Goal: Transaction & Acquisition: Book appointment/travel/reservation

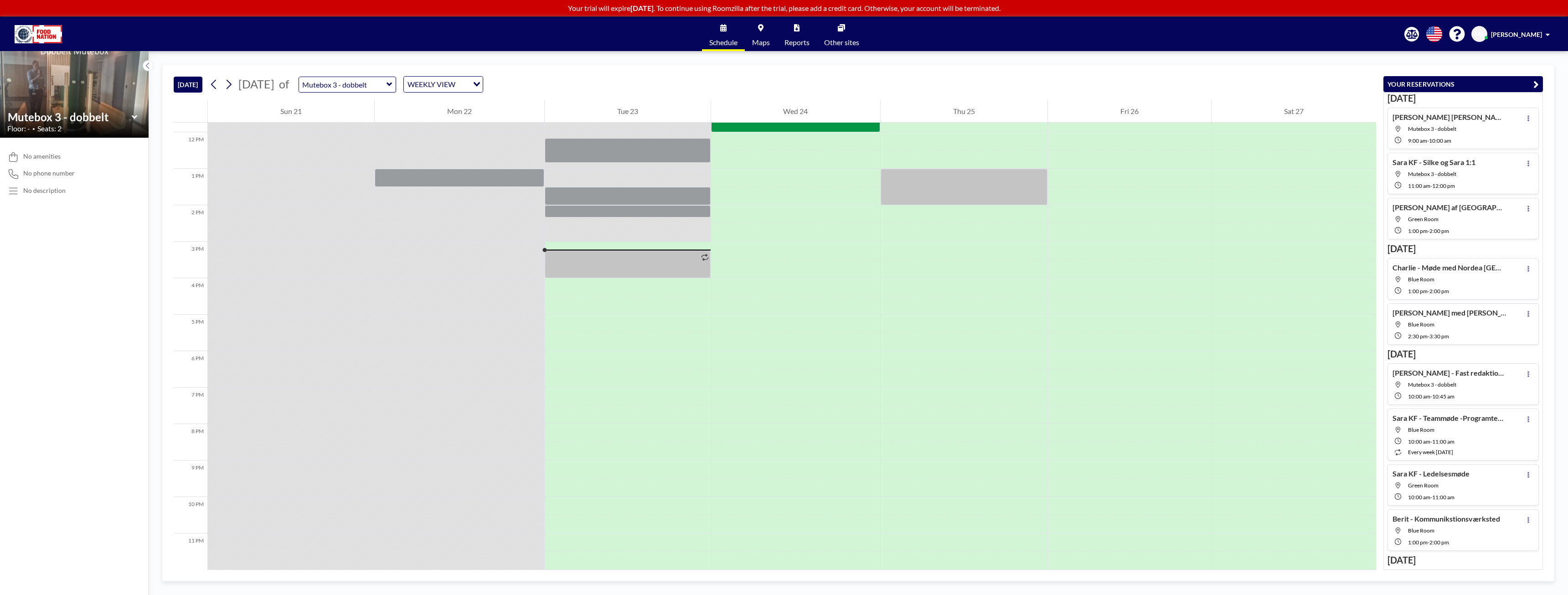
scroll to position [433, 0]
click at [229, 87] on icon at bounding box center [229, 84] width 8 height 13
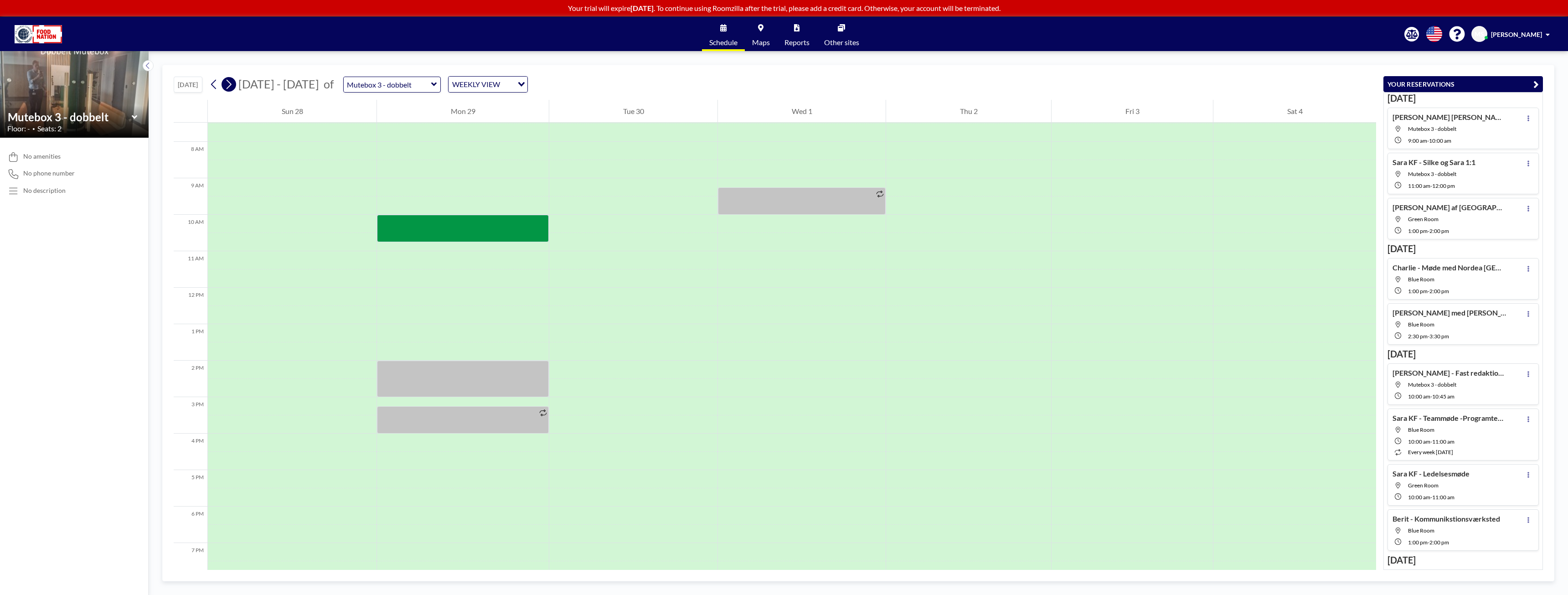
scroll to position [274, 0]
click at [229, 87] on icon at bounding box center [229, 84] width 8 height 13
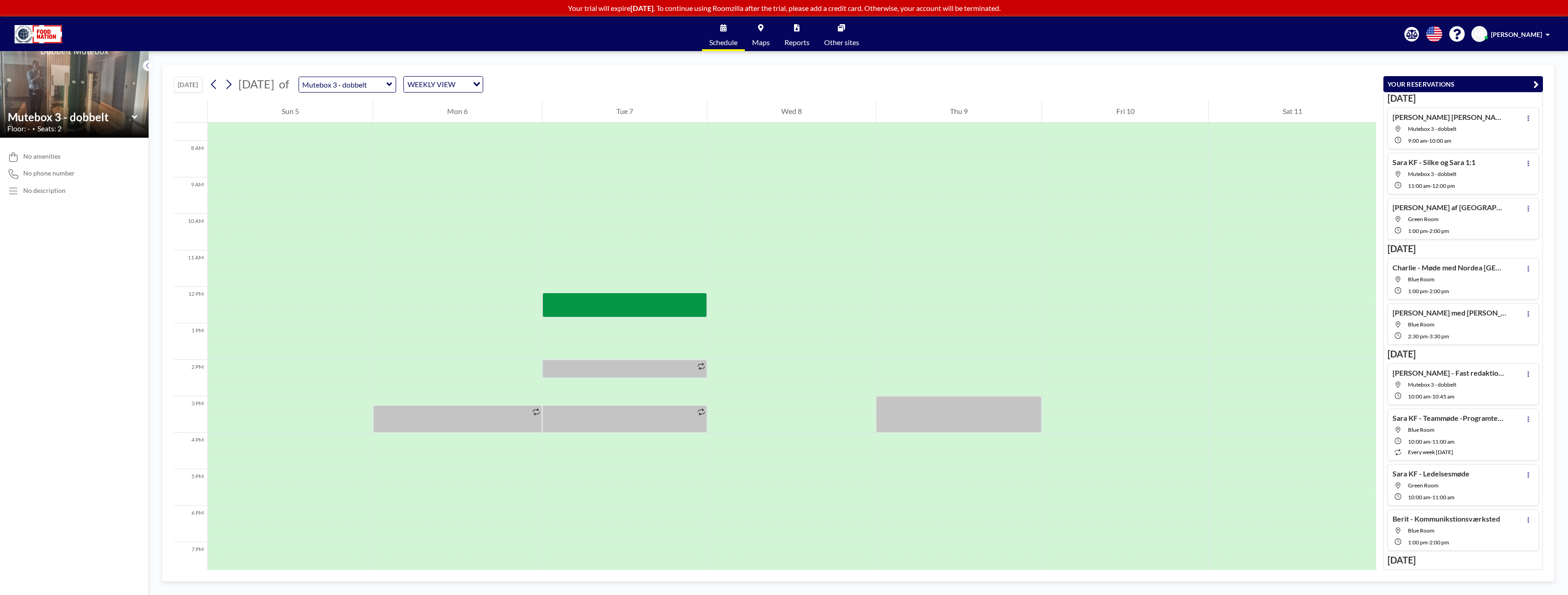
click at [392, 84] on icon at bounding box center [390, 84] width 6 height 4
type input "Green Room"
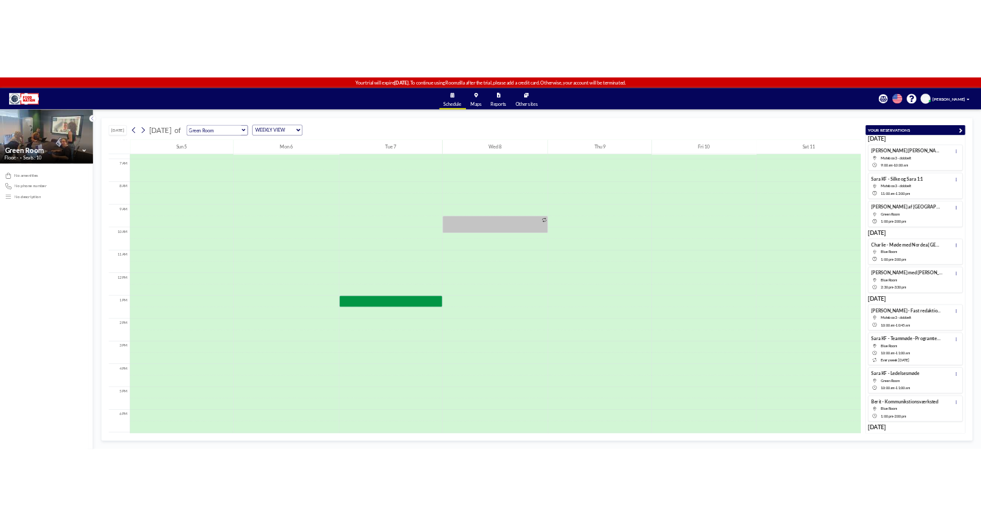
scroll to position [388, 0]
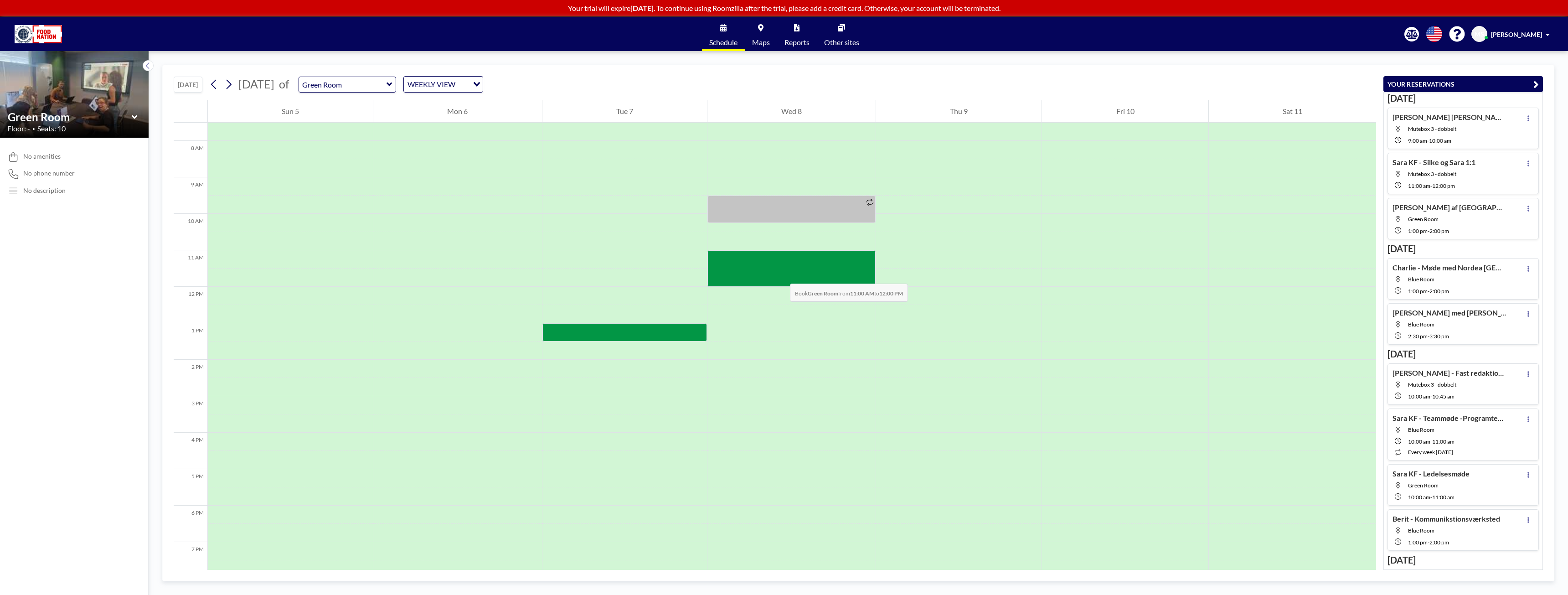
drag, startPoint x: 782, startPoint y: 262, endPoint x: 780, endPoint y: 275, distance: 13.2
click at [780, 275] on div at bounding box center [791, 269] width 168 height 37
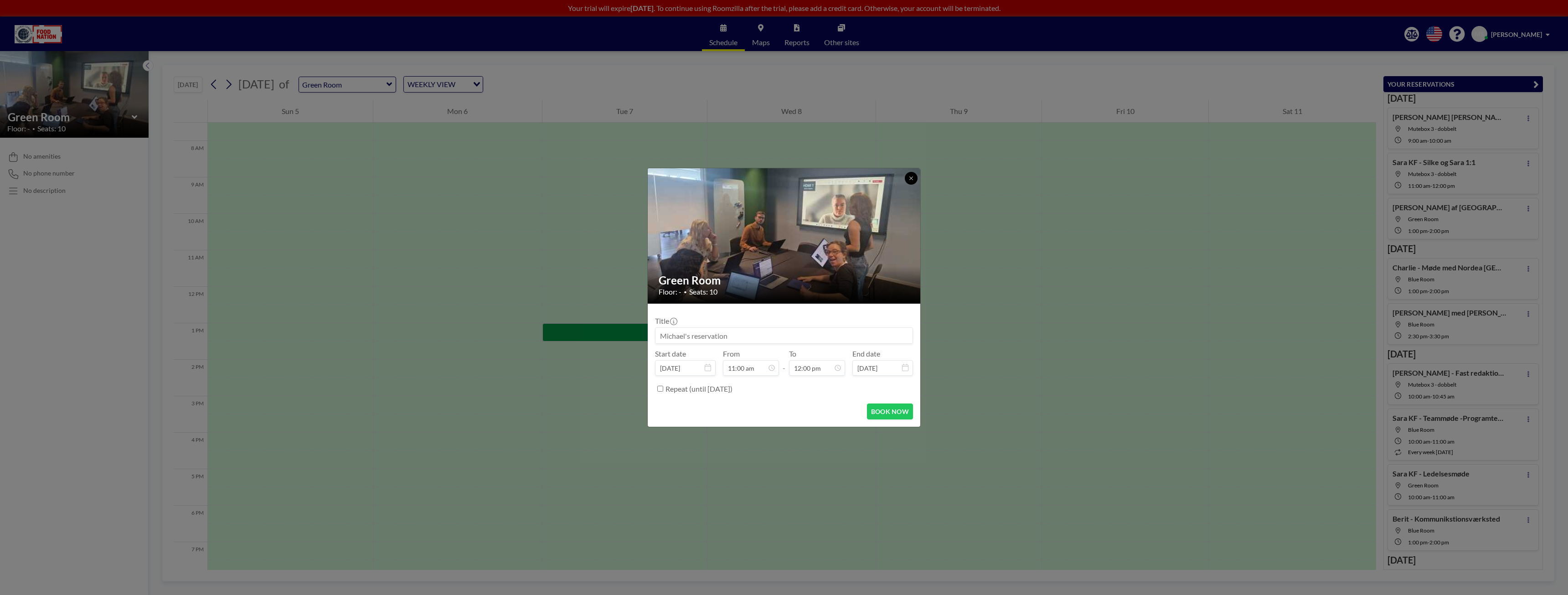
click at [907, 181] on button at bounding box center [911, 179] width 13 height 13
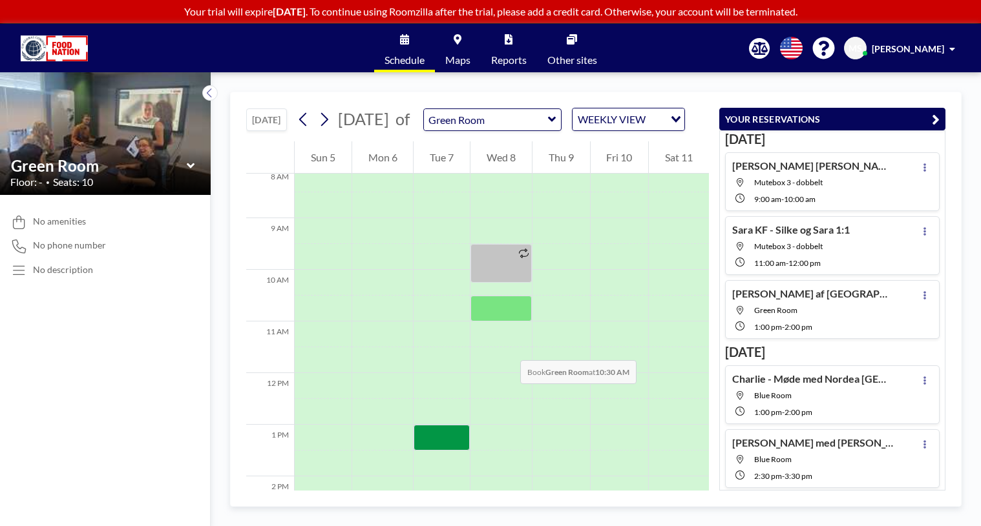
scroll to position [452, 0]
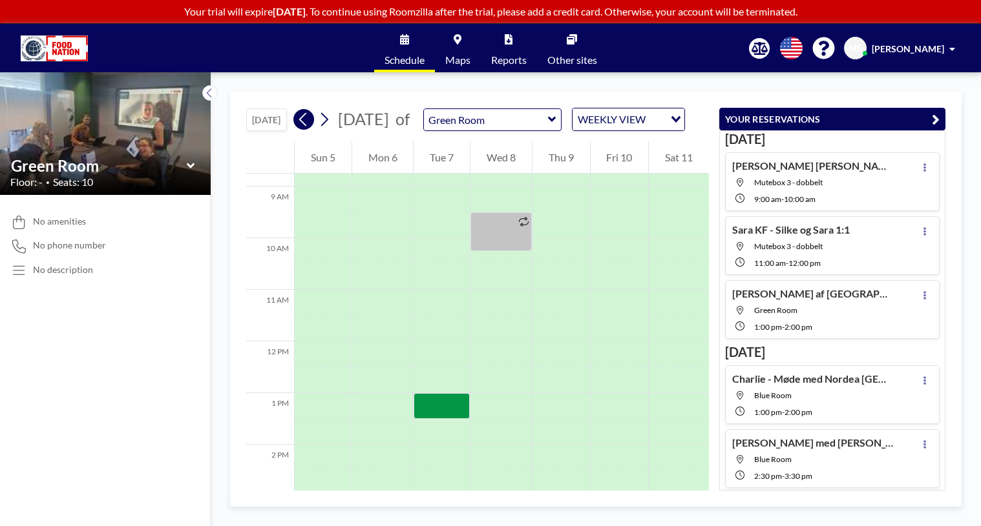
click at [308, 129] on icon at bounding box center [303, 119] width 12 height 19
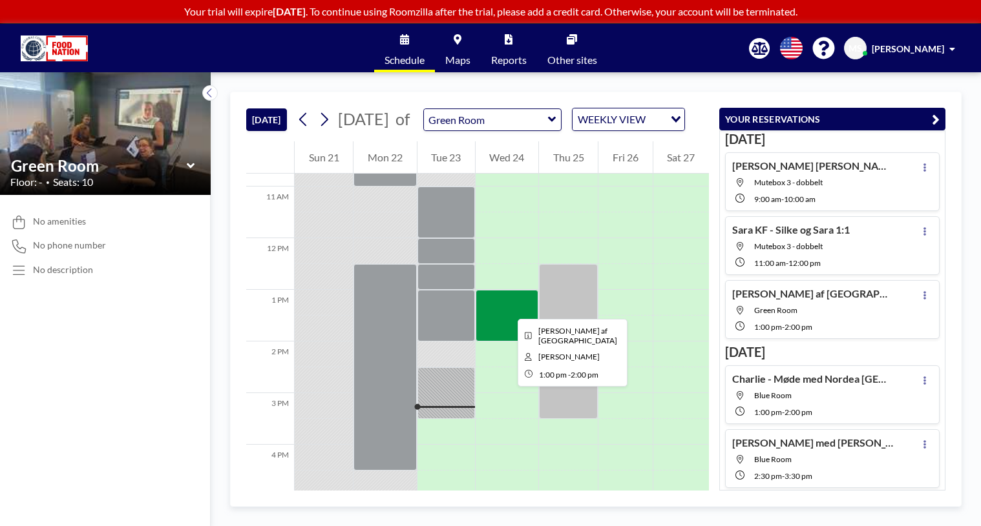
scroll to position [491, 0]
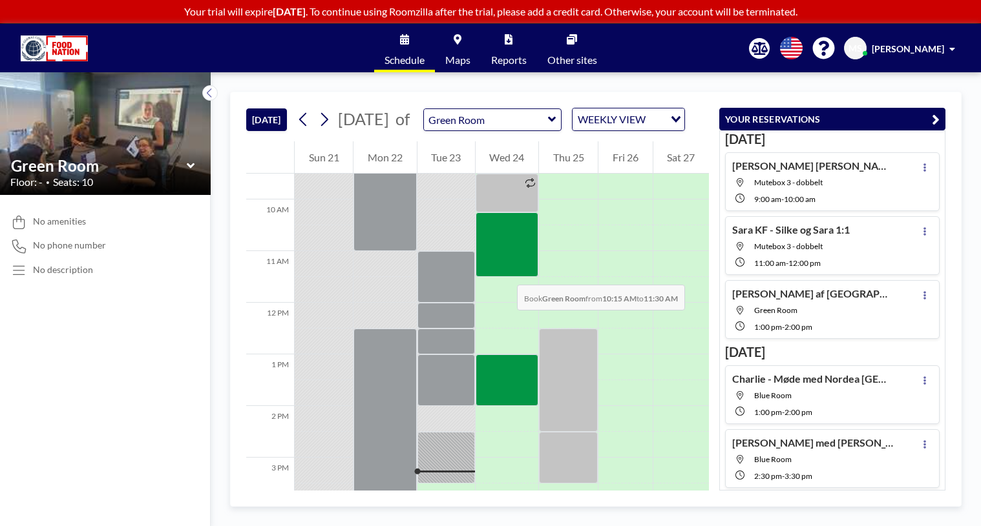
drag, startPoint x: 504, startPoint y: 236, endPoint x: 504, endPoint y: 272, distance: 35.5
click at [504, 272] on div at bounding box center [506, 245] width 63 height 65
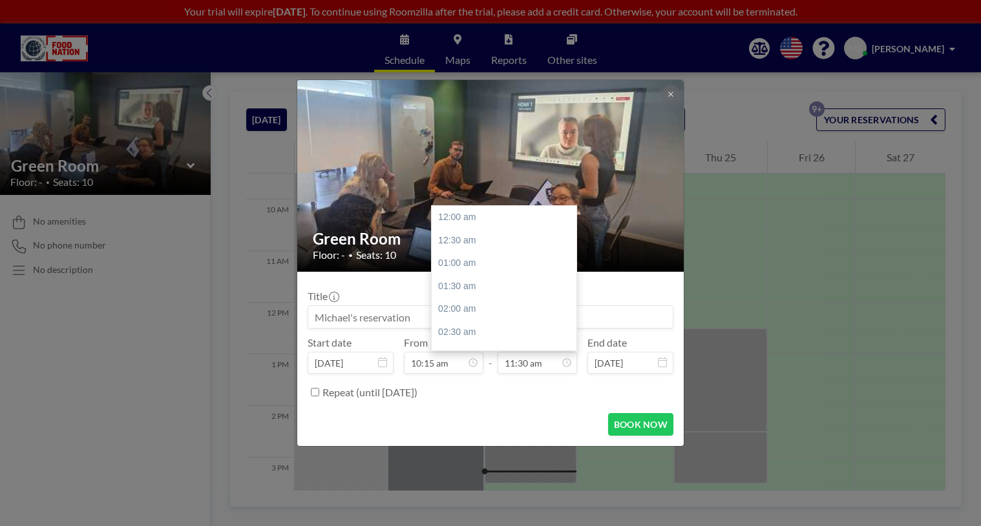
scroll to position [529, 0]
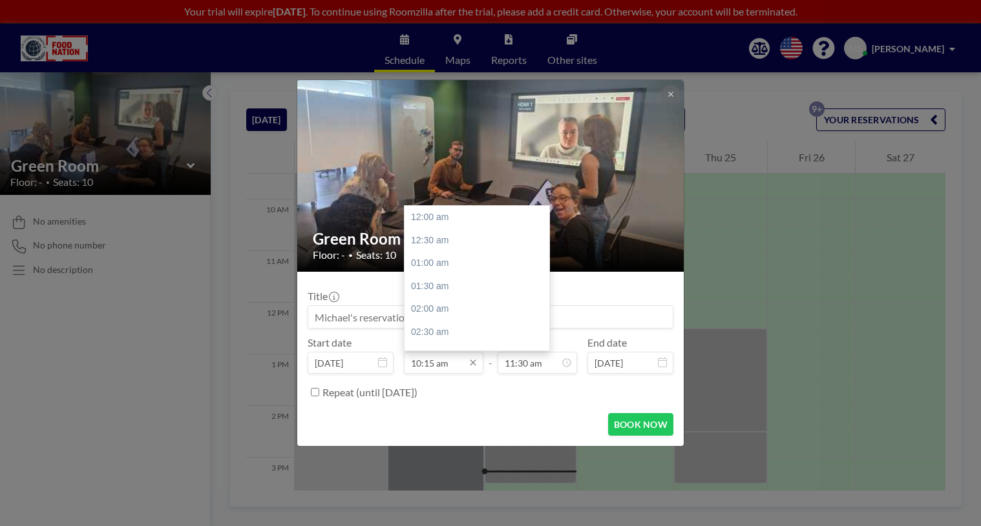
click at [431, 362] on input "10:15 am" at bounding box center [443, 363] width 79 height 22
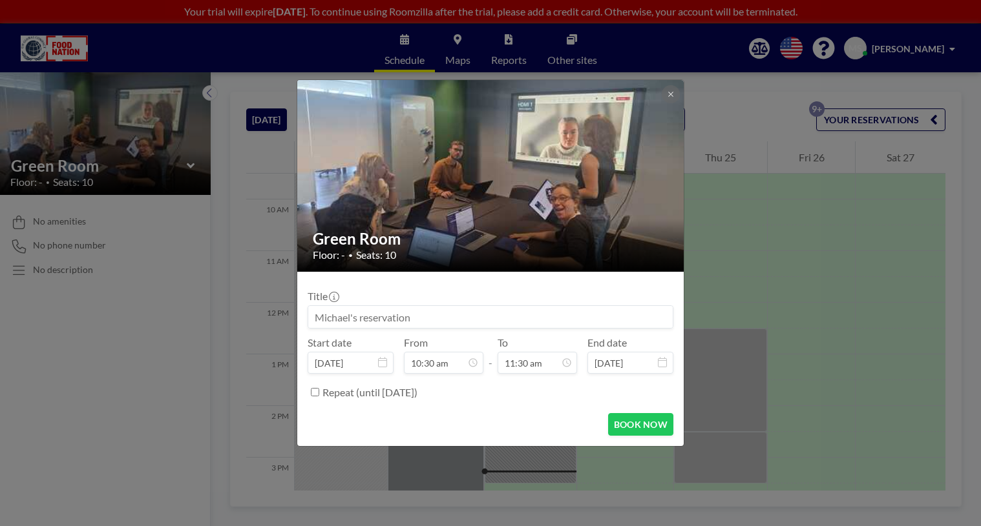
type input "10:30 am"
click at [661, 426] on button "BOOK NOW" at bounding box center [640, 424] width 65 height 23
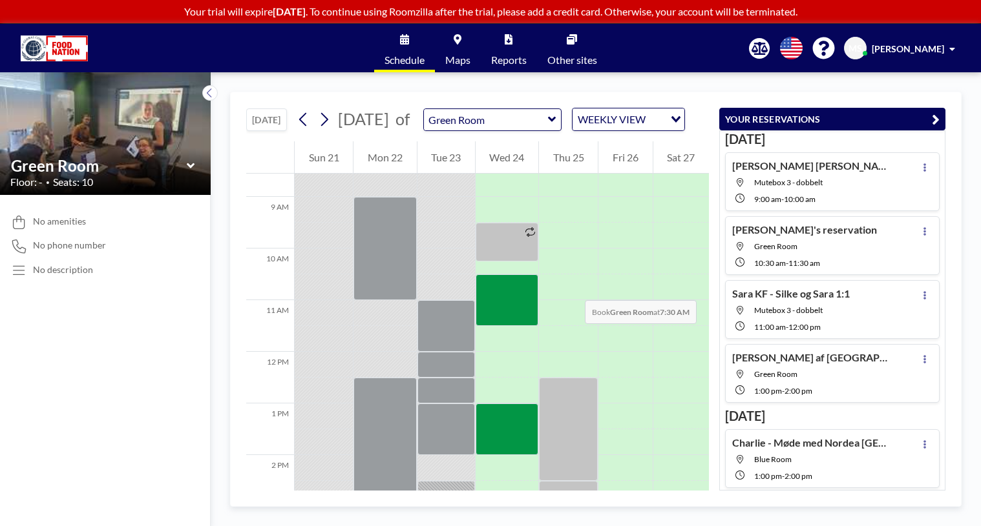
scroll to position [297, 0]
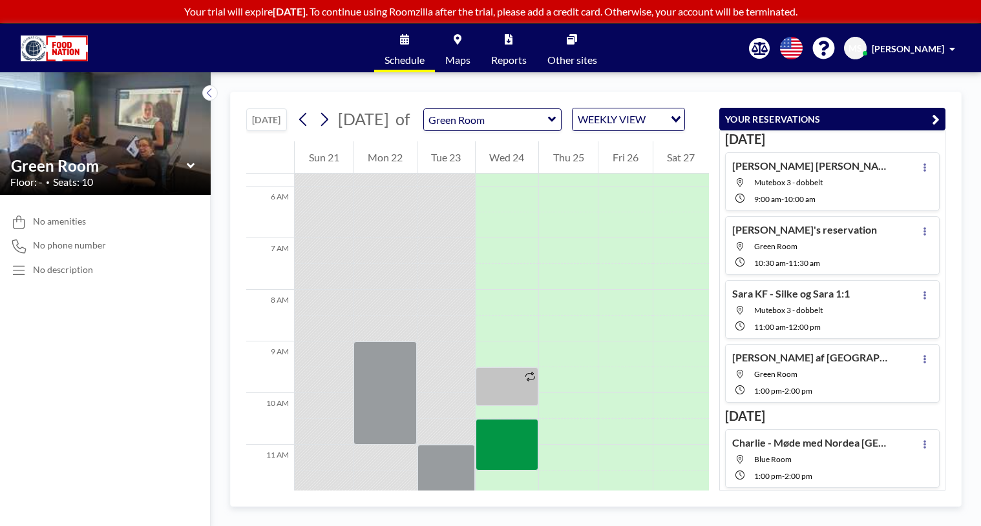
click at [556, 126] on icon at bounding box center [552, 119] width 8 height 13
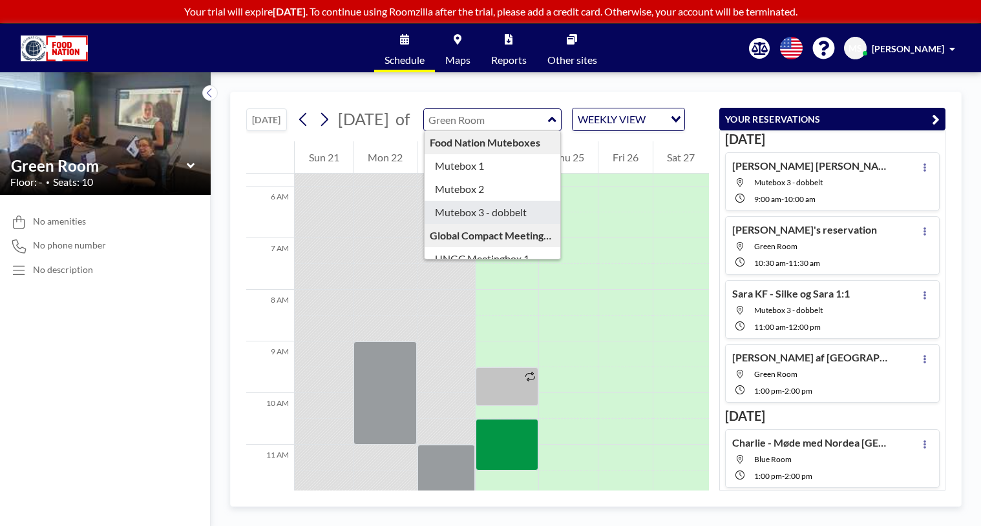
type input "Mutebox 3 - dobbelt"
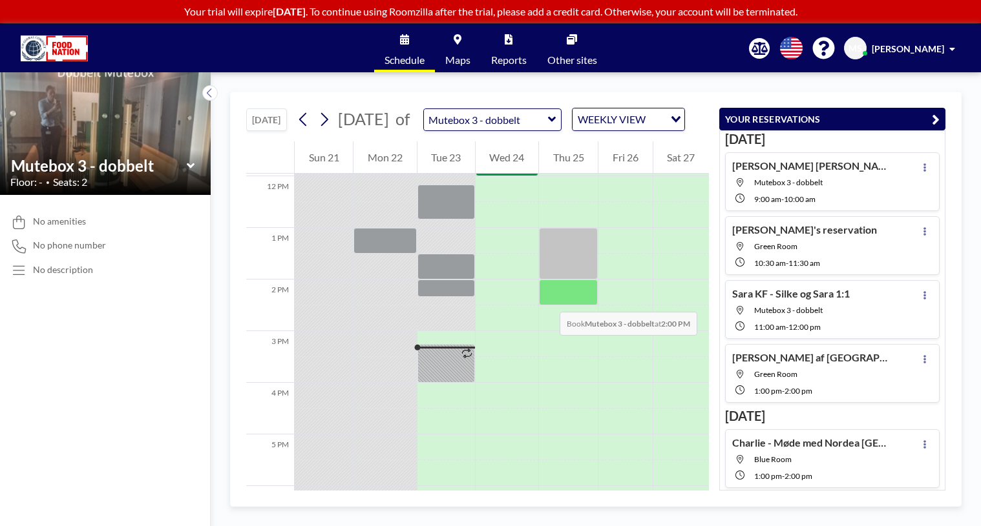
scroll to position [556, 0]
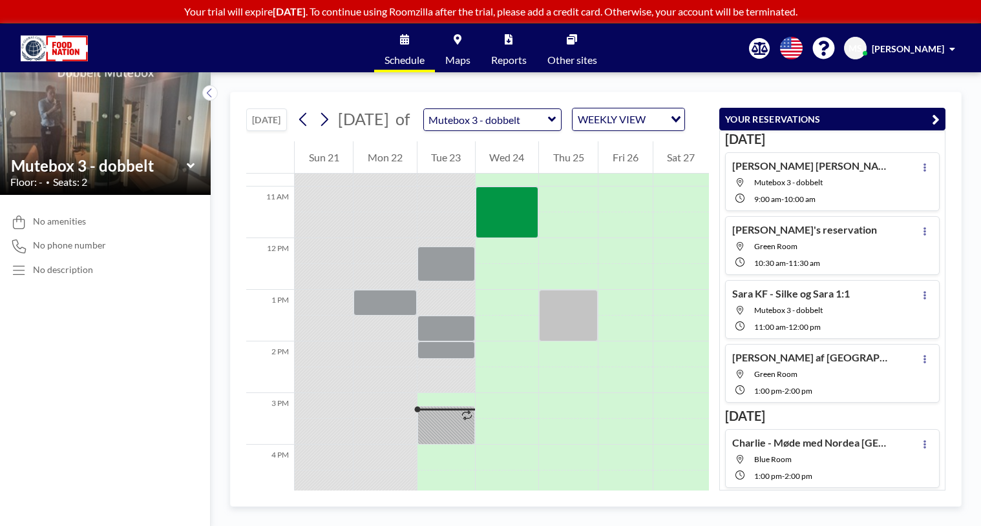
click at [556, 122] on icon at bounding box center [552, 119] width 8 height 5
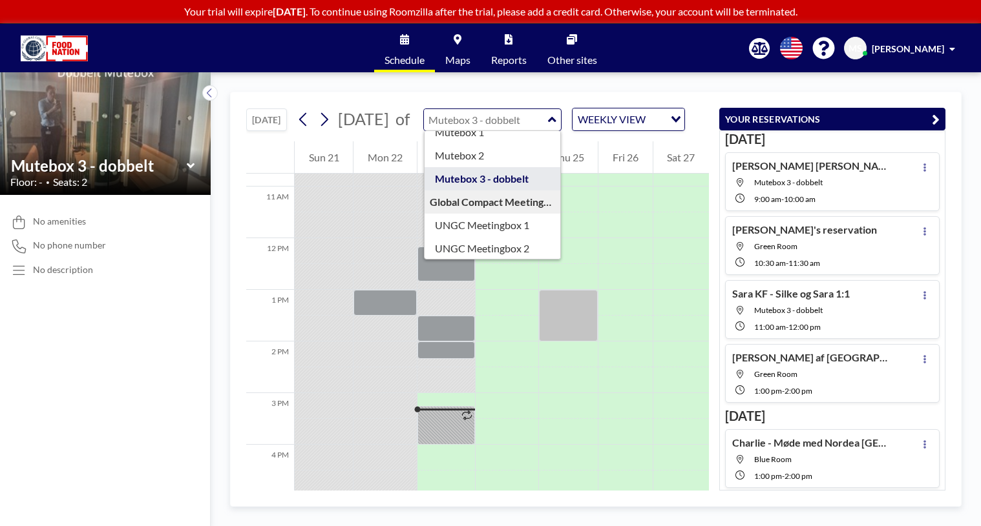
scroll to position [111, 0]
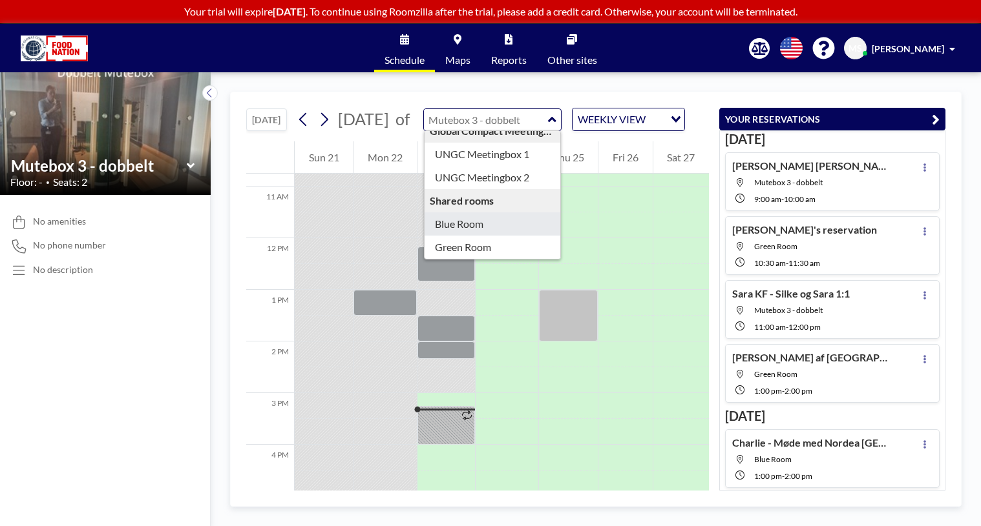
type input "Blue Room"
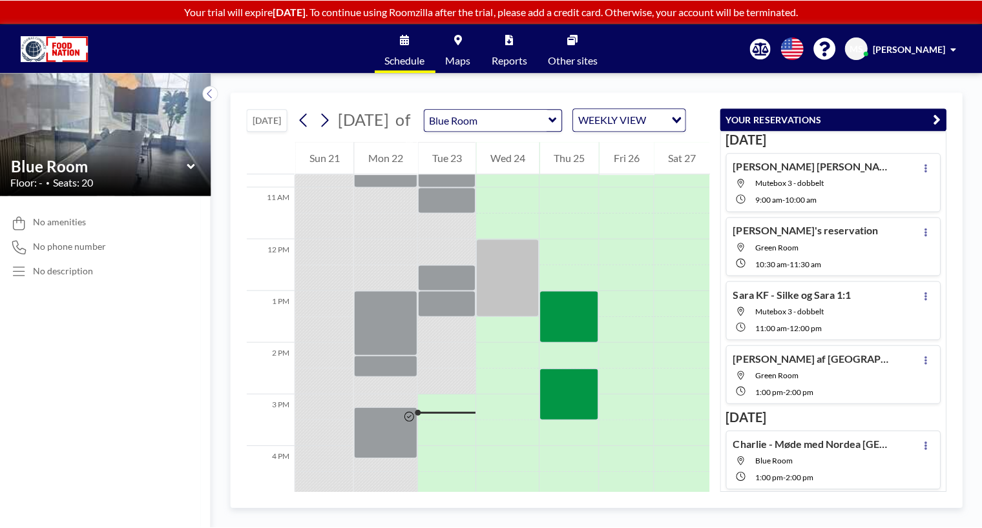
scroll to position [556, 0]
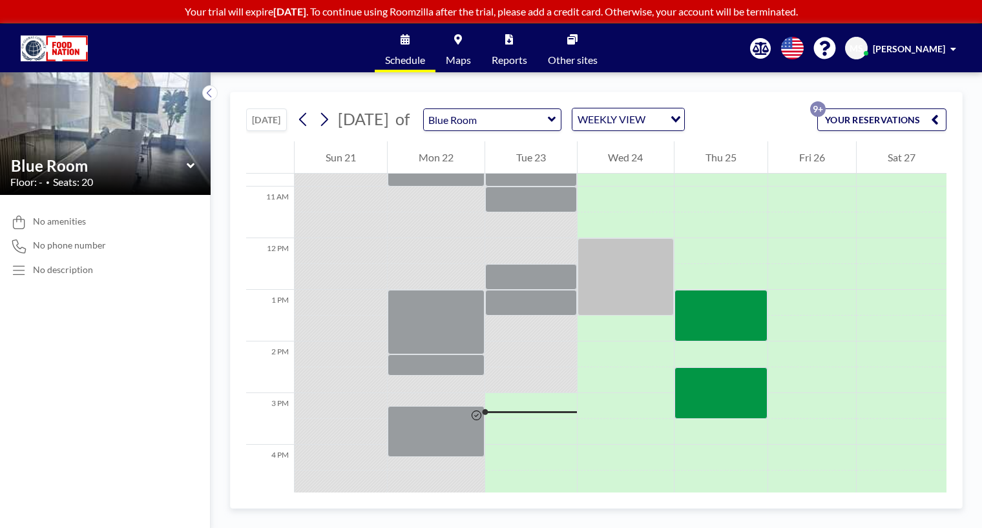
click at [556, 118] on icon at bounding box center [552, 119] width 8 height 13
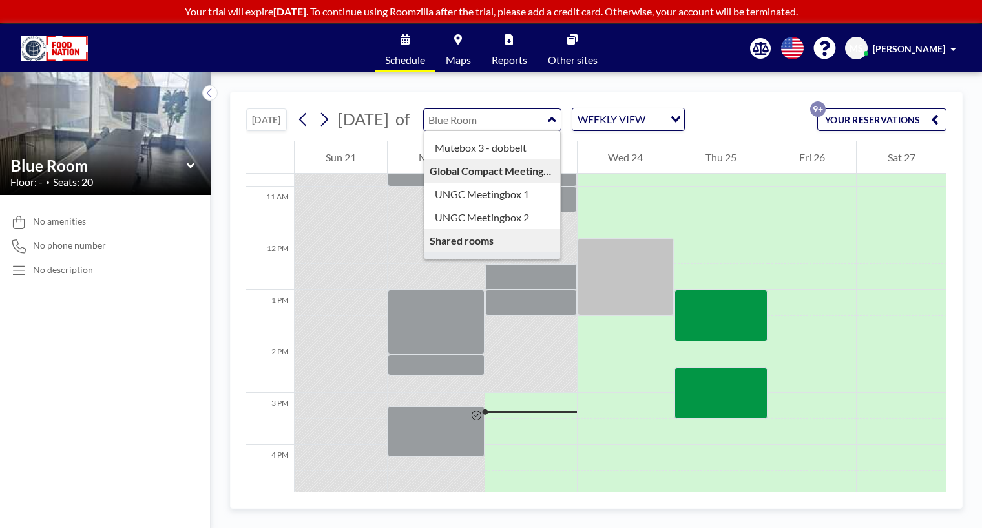
scroll to position [111, 0]
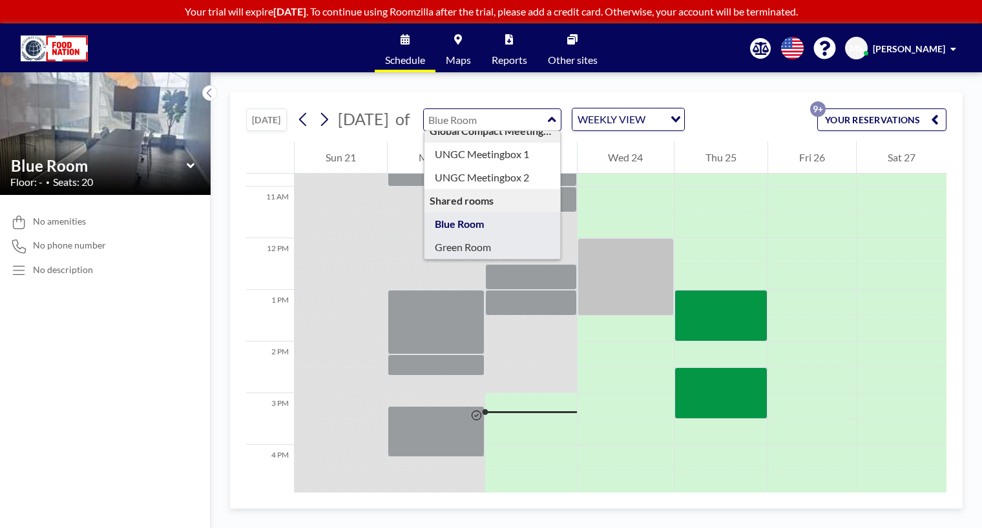
type input "Green Room"
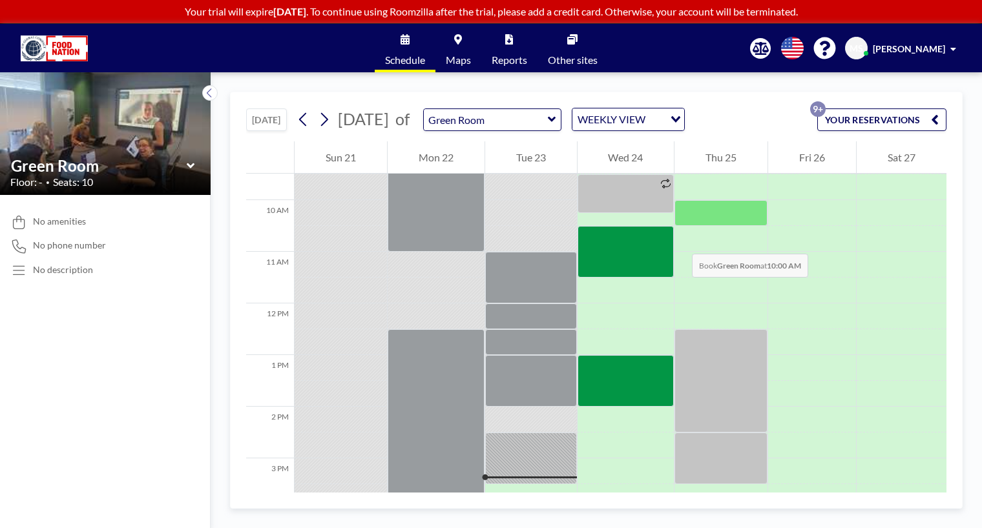
scroll to position [491, 0]
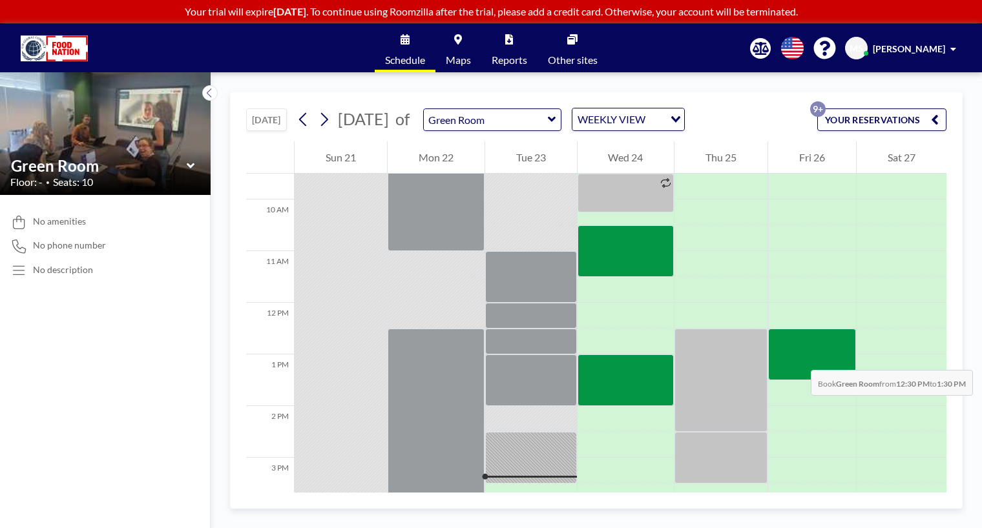
drag, startPoint x: 794, startPoint y: 333, endPoint x: 798, endPoint y: 357, distance: 24.1
click at [798, 357] on div at bounding box center [812, 355] width 88 height 52
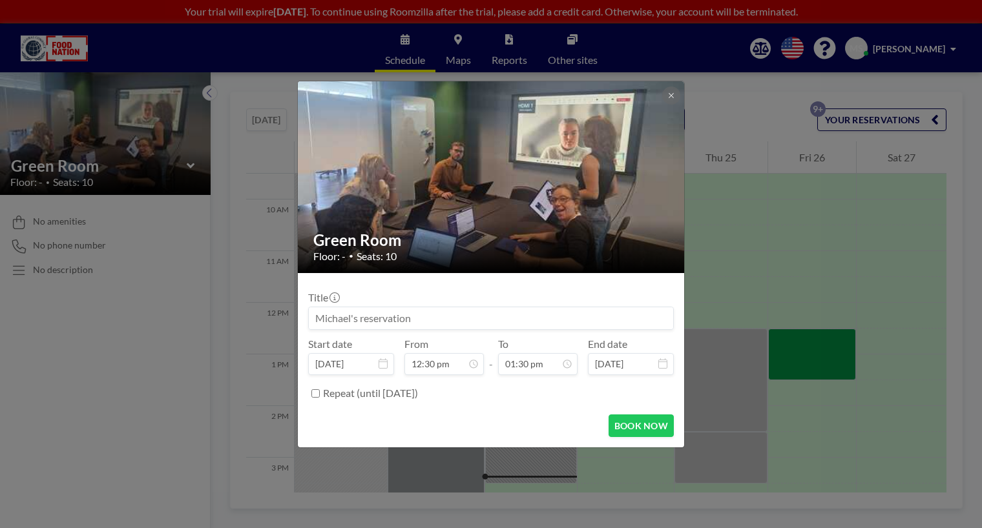
click at [548, 317] on input at bounding box center [491, 318] width 364 height 22
type input "B"
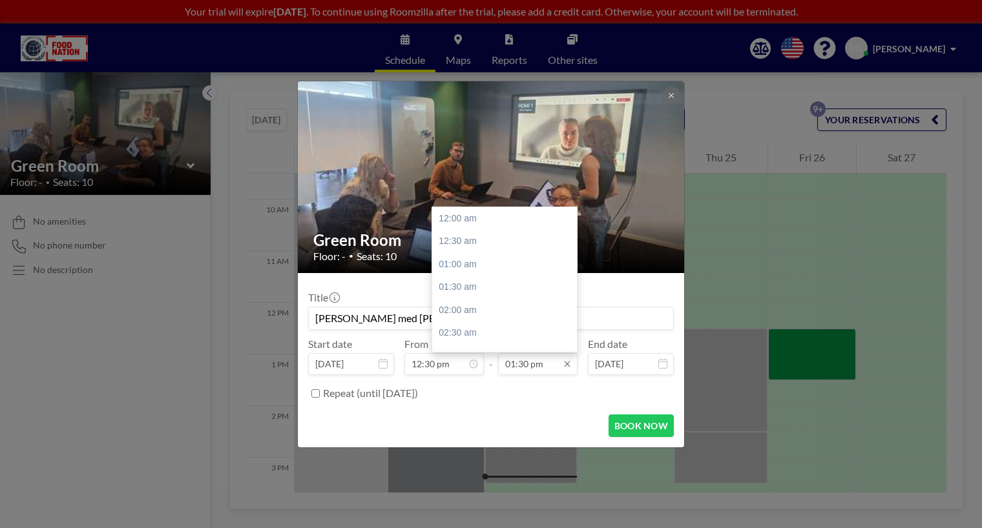
scroll to position [620, 0]
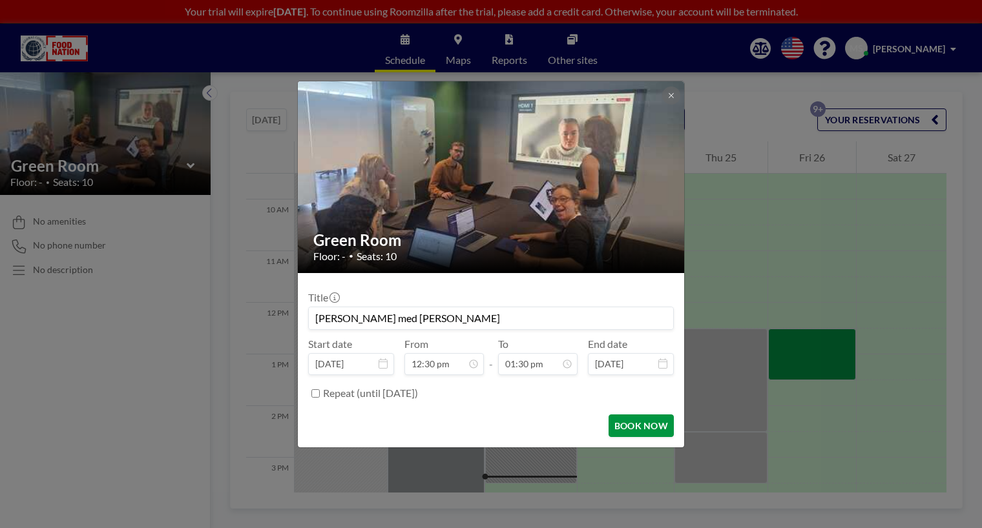
type input "[PERSON_NAME] med [PERSON_NAME]"
click at [642, 420] on button "BOOK NOW" at bounding box center [640, 426] width 65 height 23
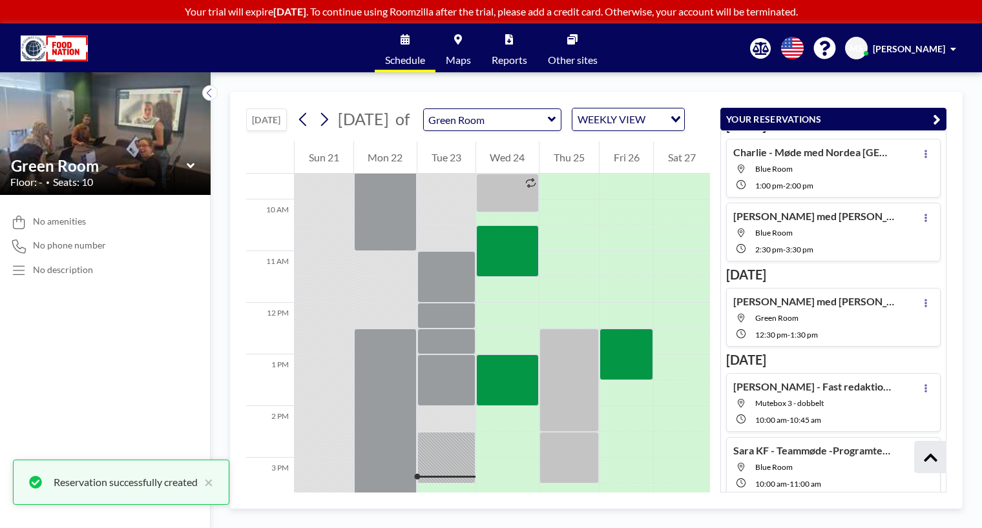
scroll to position [292, 0]
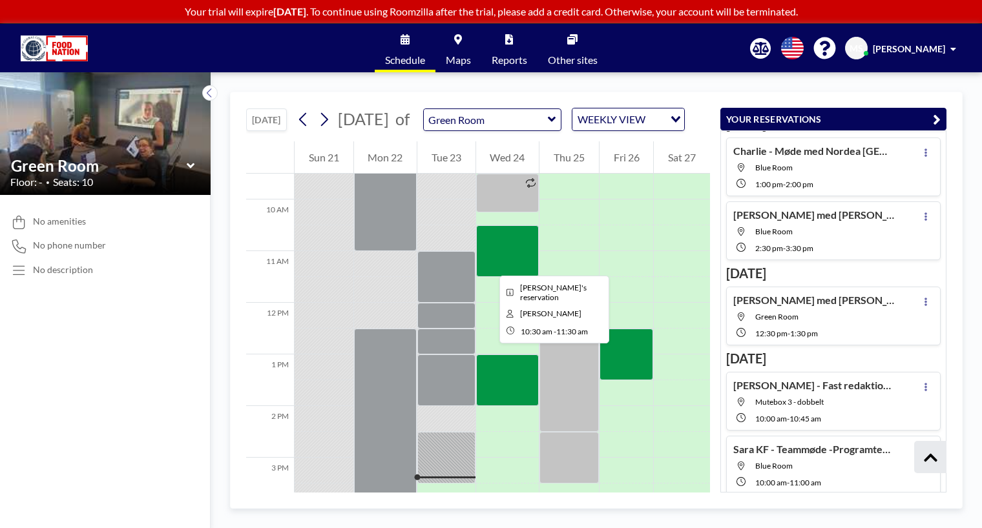
click at [489, 264] on div at bounding box center [507, 251] width 63 height 52
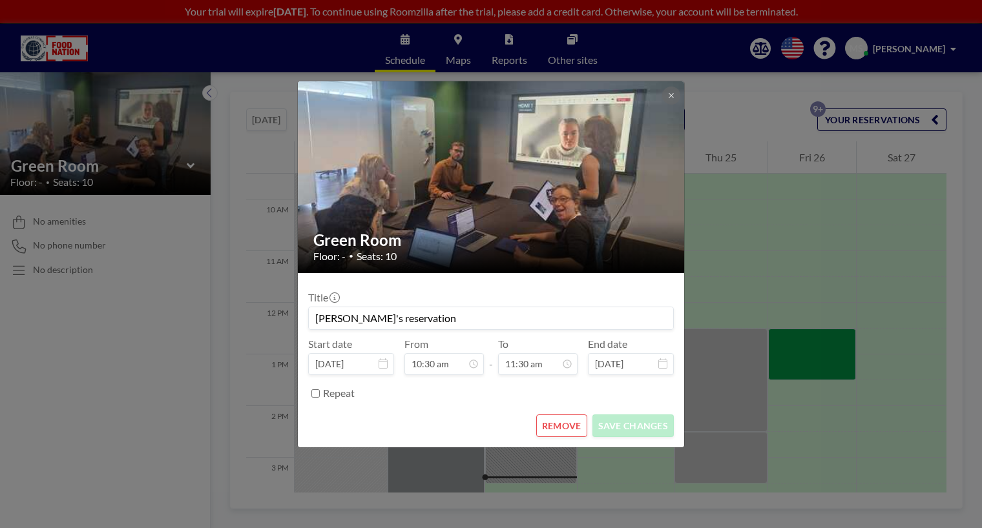
click at [427, 322] on input "[PERSON_NAME]'s reservation" at bounding box center [491, 318] width 364 height 22
click at [816, 335] on div "Green Room Floor: - • Seats: 10 Title [PERSON_NAME]'s reservation Start date [D…" at bounding box center [491, 264] width 982 height 528
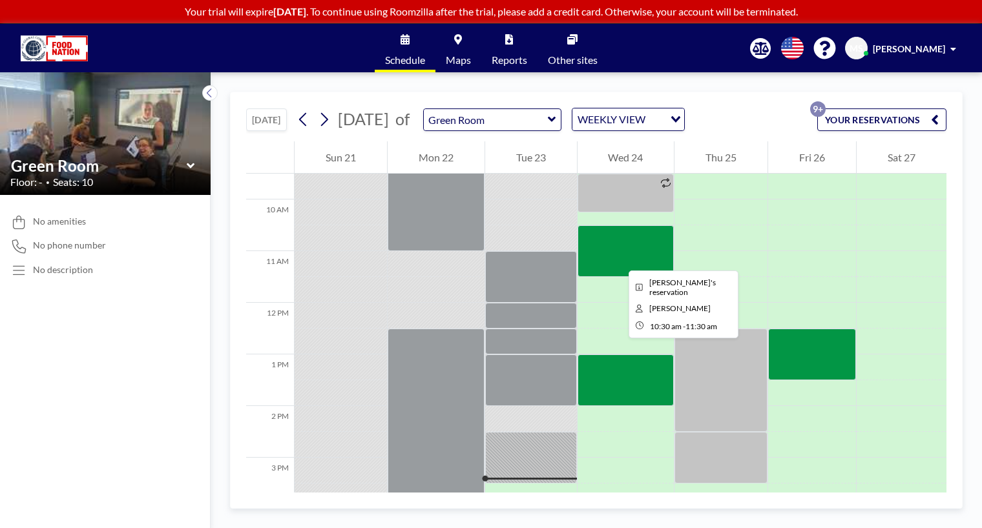
click at [618, 259] on div at bounding box center [625, 251] width 97 height 52
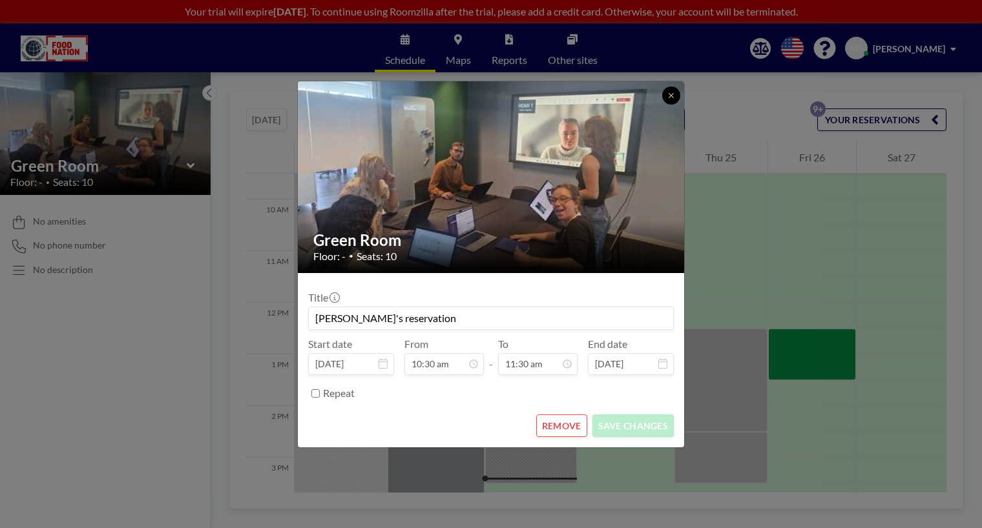
click at [668, 96] on icon at bounding box center [671, 96] width 8 height 8
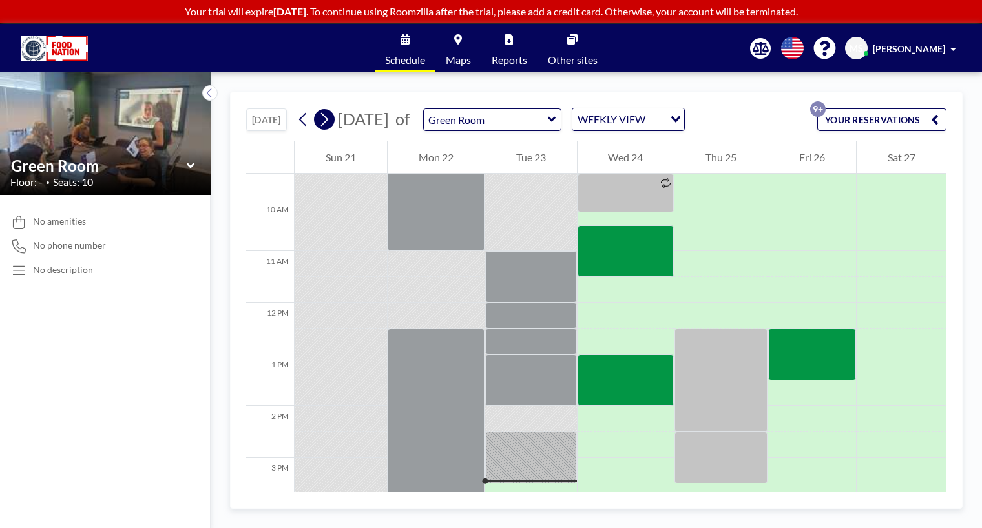
click at [334, 122] on button at bounding box center [324, 119] width 21 height 21
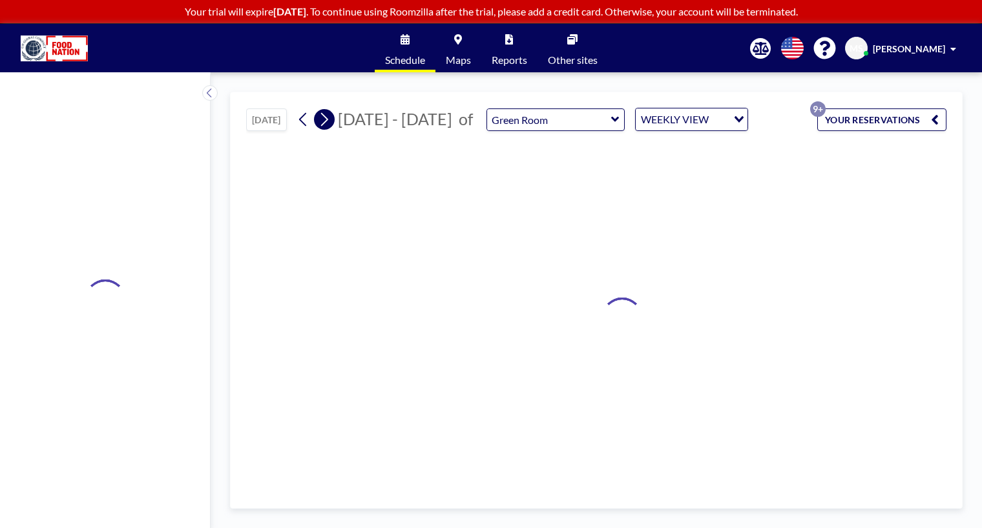
click at [334, 122] on button at bounding box center [324, 119] width 21 height 21
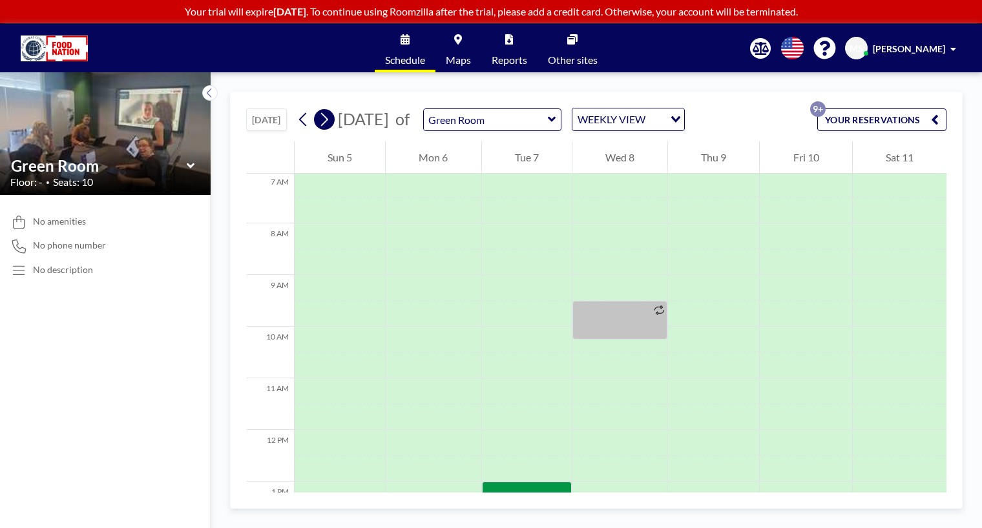
scroll to position [388, 0]
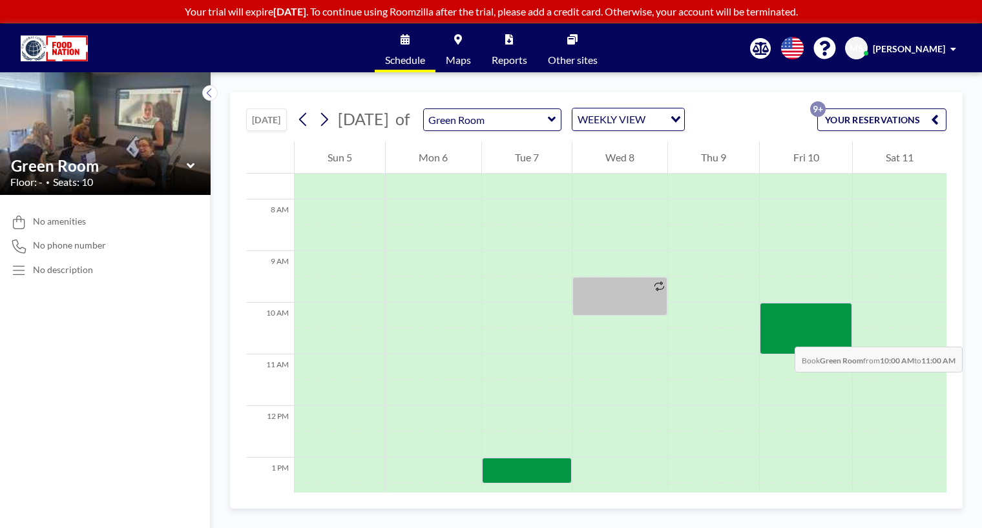
drag, startPoint x: 776, startPoint y: 305, endPoint x: 782, endPoint y: 334, distance: 29.6
click at [782, 334] on div at bounding box center [806, 329] width 92 height 52
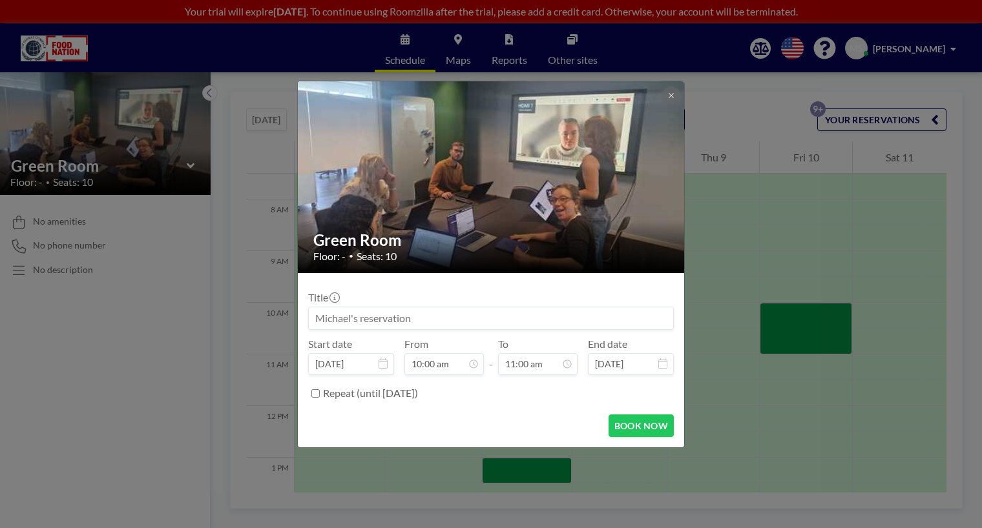
scroll to position [460, 0]
click at [358, 320] on input at bounding box center [491, 318] width 364 height 22
type input "B"
type input "[PERSON_NAME] Budgetprocesser med [PERSON_NAME]"
click at [628, 418] on button "BOOK NOW" at bounding box center [640, 426] width 65 height 23
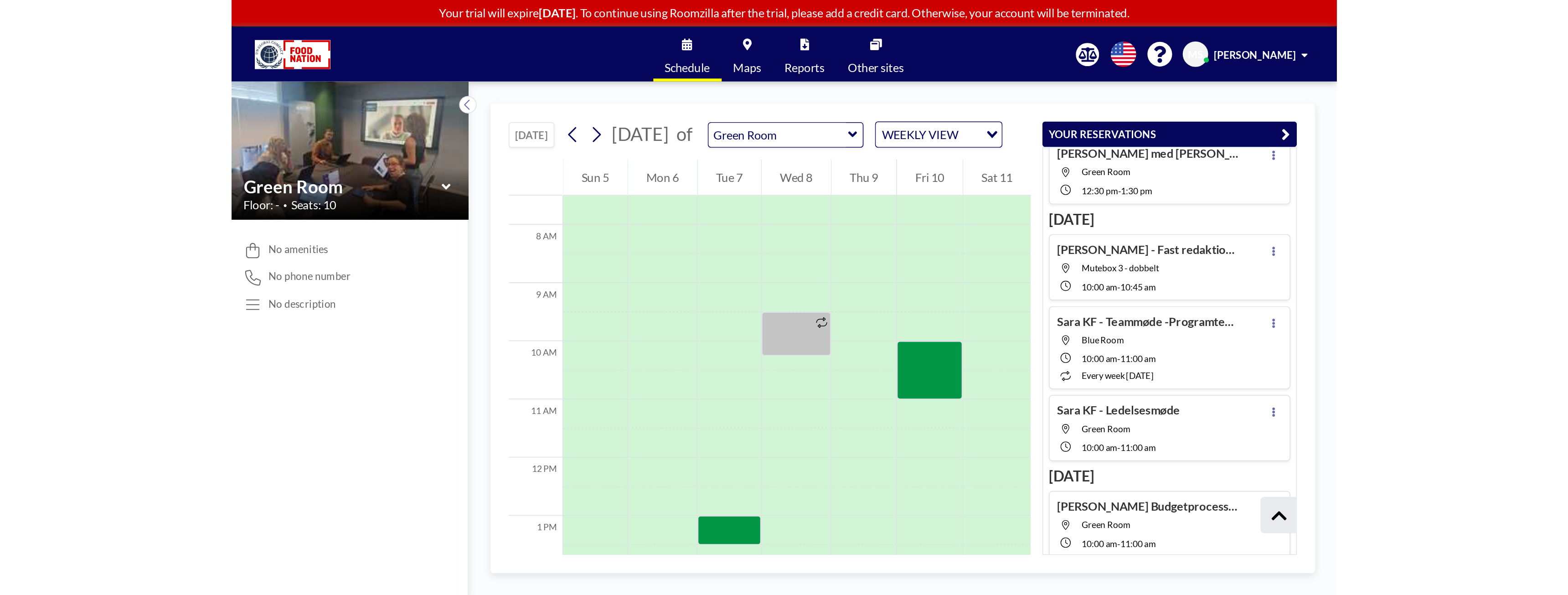
scroll to position [322, 0]
